Goal: Information Seeking & Learning: Learn about a topic

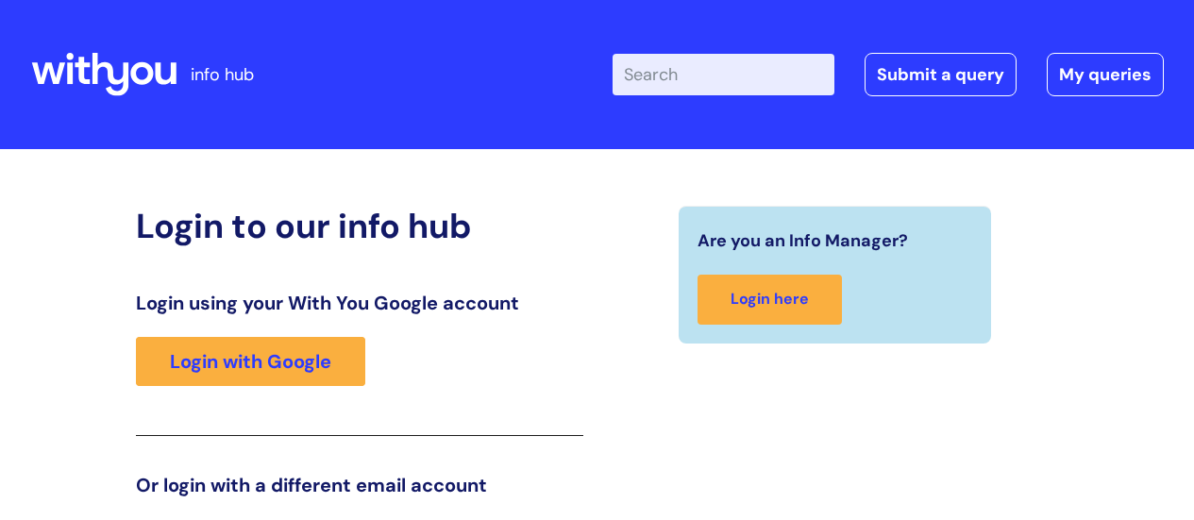
scroll to position [288, 0]
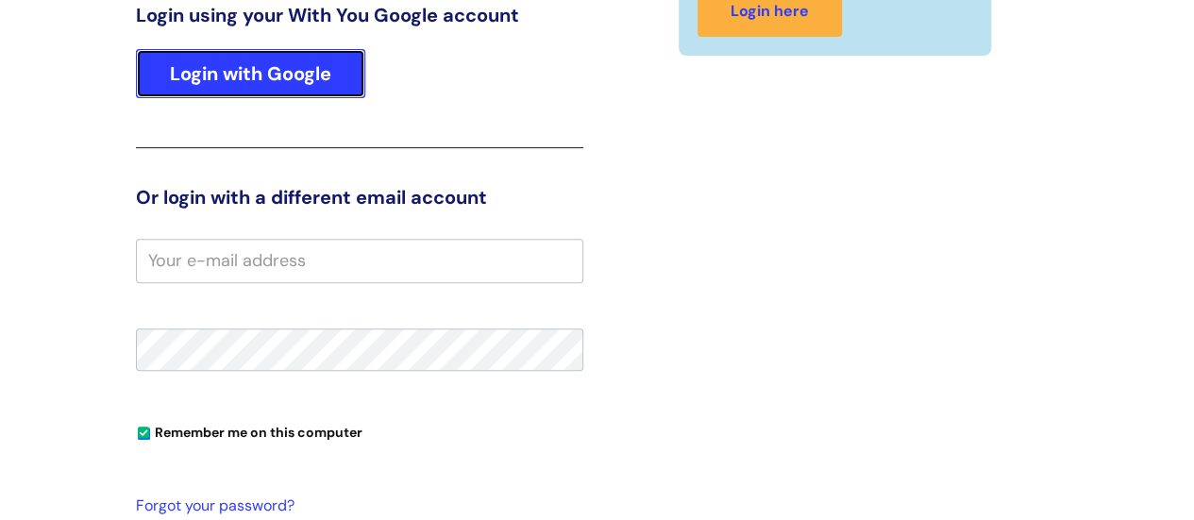
click at [256, 88] on link "Login with Google" at bounding box center [250, 73] width 229 height 49
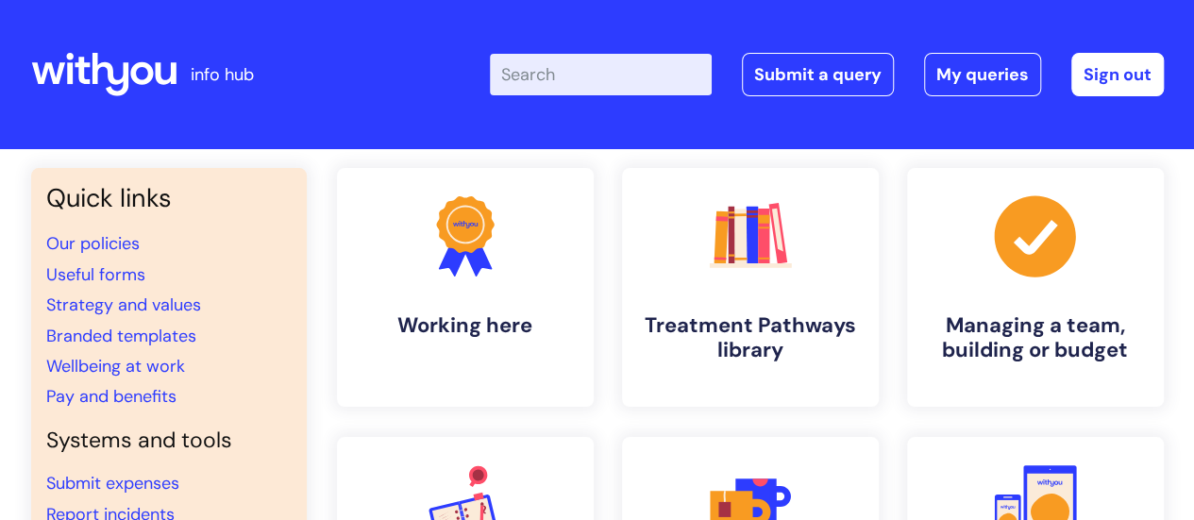
click at [598, 76] on input "Enter your search term here..." at bounding box center [601, 75] width 222 height 42
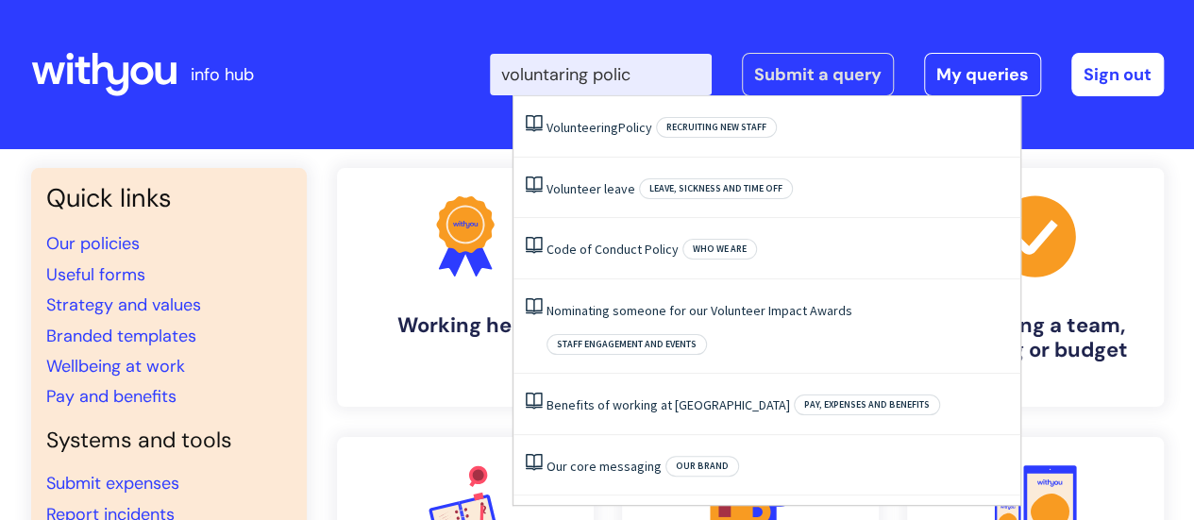
type input "voluntaring policy"
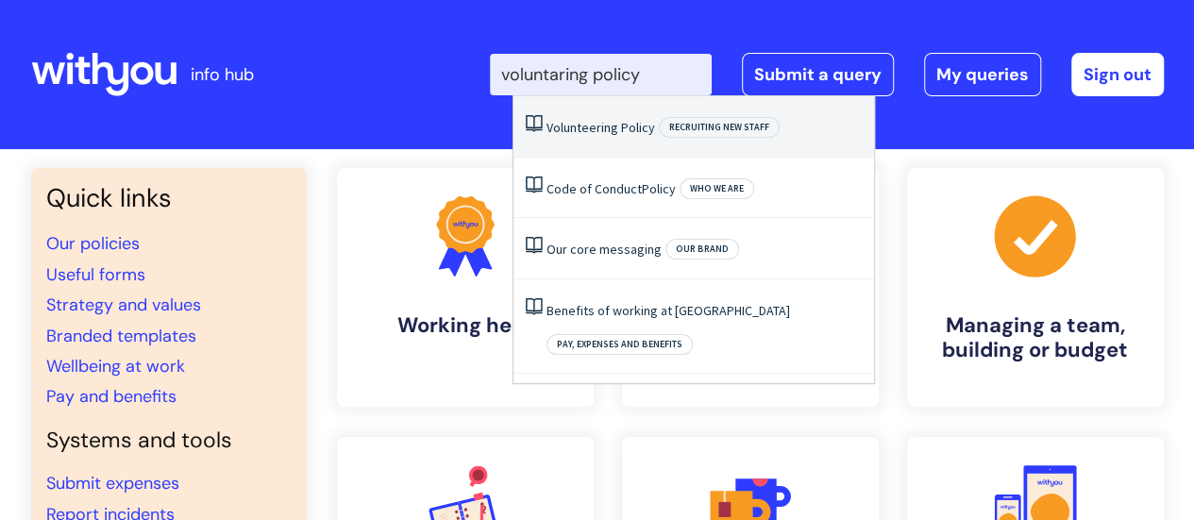
click at [630, 129] on span "Policy" at bounding box center [638, 127] width 34 height 17
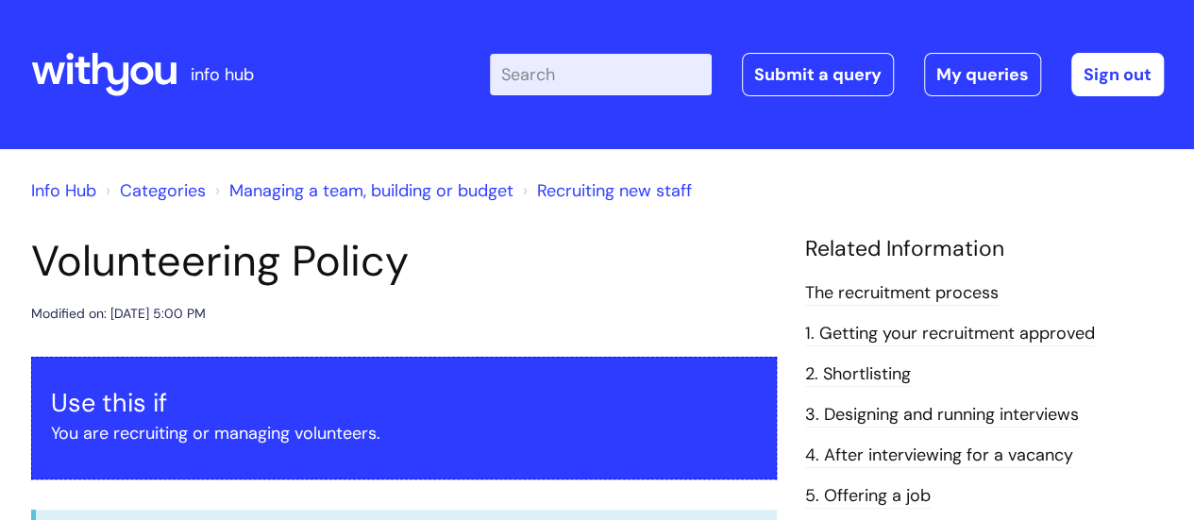
click at [538, 83] on input "Enter your search term here..." at bounding box center [601, 75] width 222 height 42
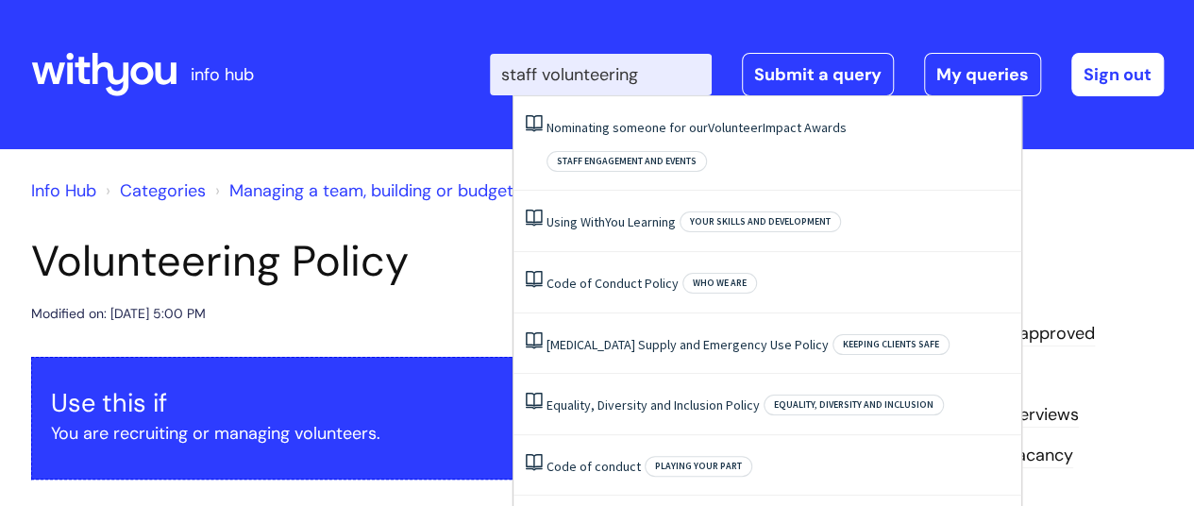
type input "staff volunteering"
click button "Search" at bounding box center [0, 0] width 0 height 0
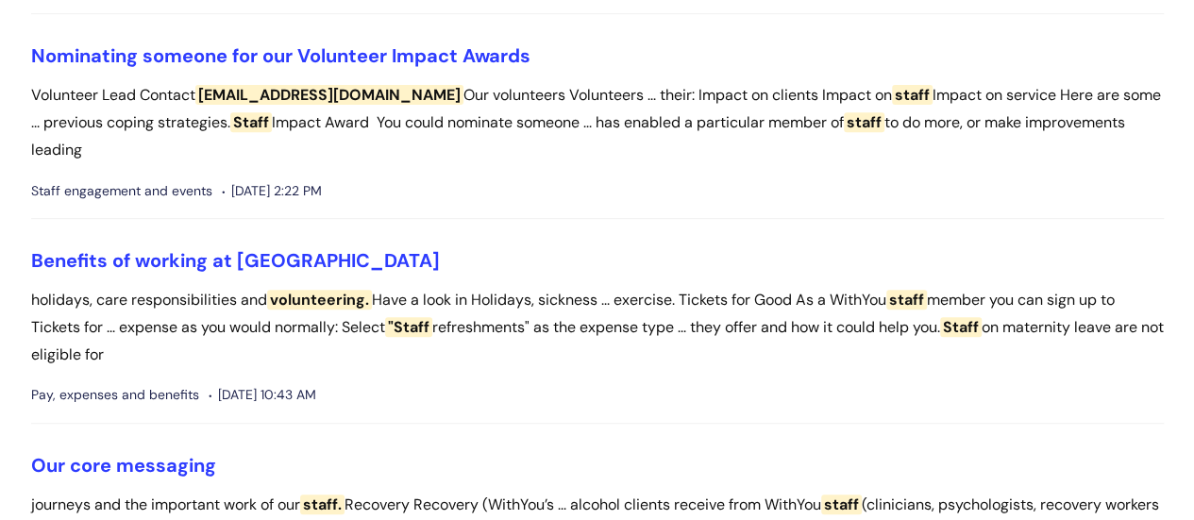
scroll to position [364, 0]
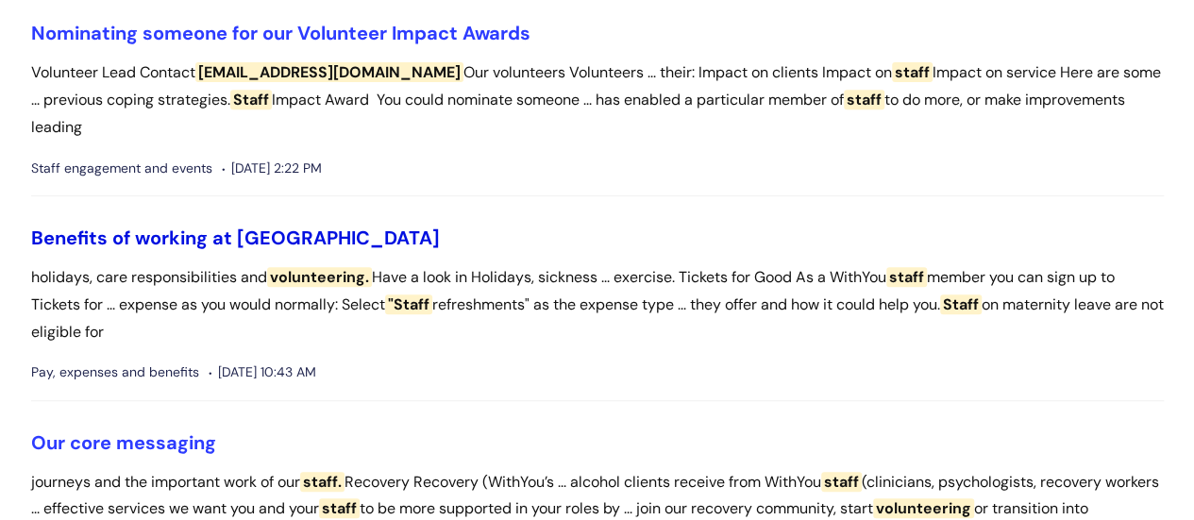
click at [219, 233] on link "Benefits of working at WithYou" at bounding box center [235, 238] width 409 height 25
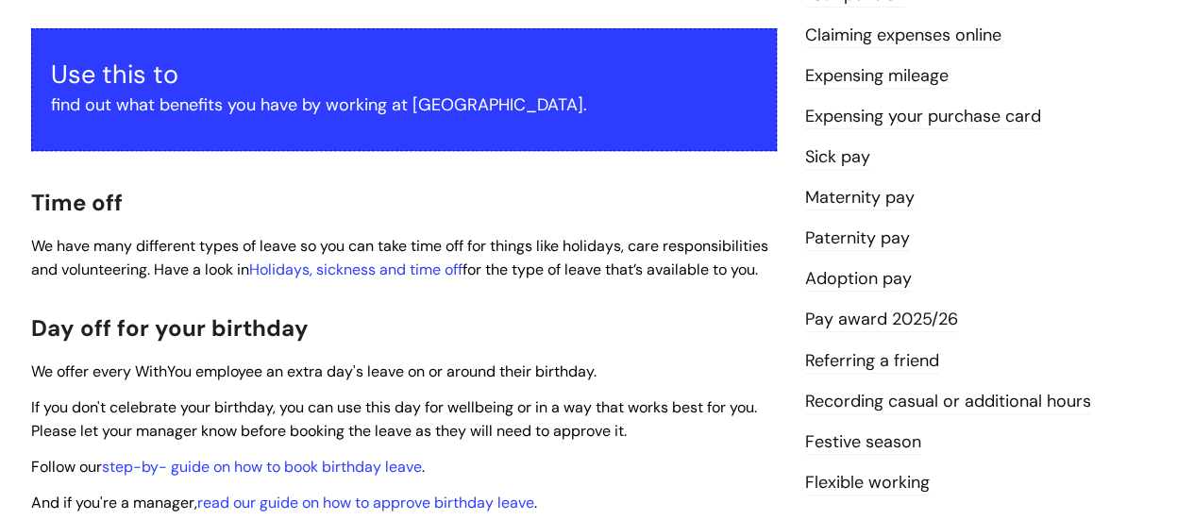
scroll to position [440, 0]
